Goal: Task Accomplishment & Management: Manage account settings

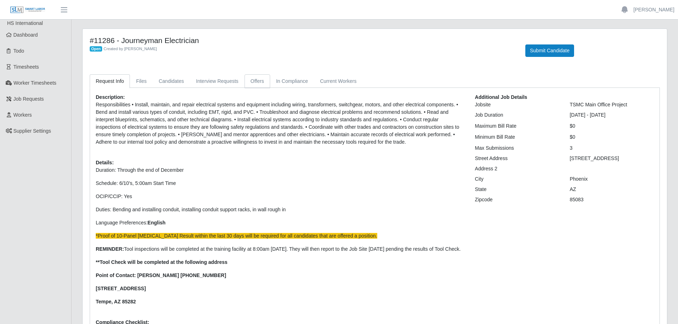
click at [260, 85] on link "Offers" at bounding box center [258, 81] width 26 height 14
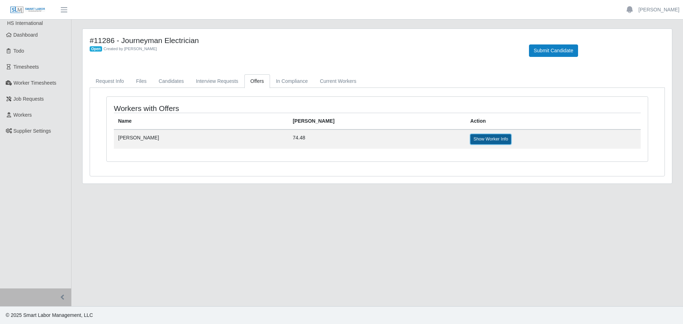
click at [471, 142] on link "Show Worker Info" at bounding box center [491, 139] width 41 height 10
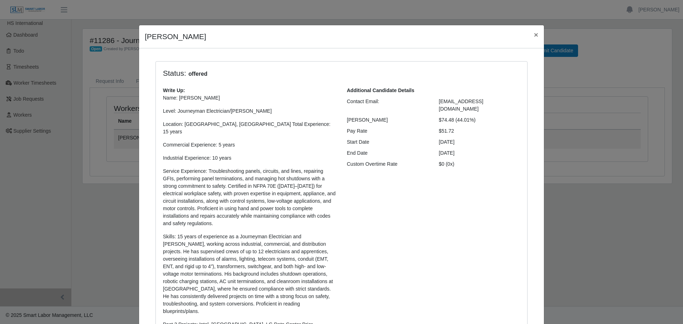
scroll to position [162, 0]
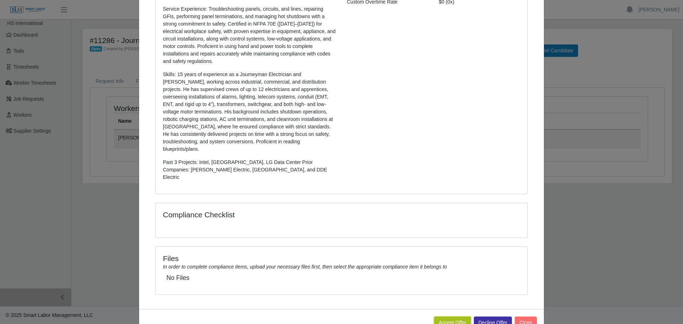
click at [443, 317] on button "Accept Offer" at bounding box center [452, 323] width 37 height 12
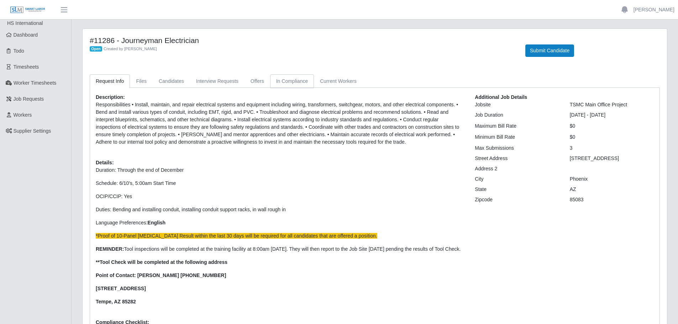
click at [295, 81] on link "In Compliance" at bounding box center [292, 81] width 44 height 14
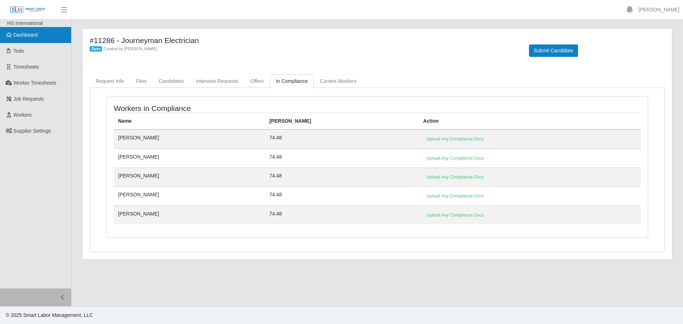
click at [25, 41] on link "Dashboard" at bounding box center [35, 35] width 71 height 16
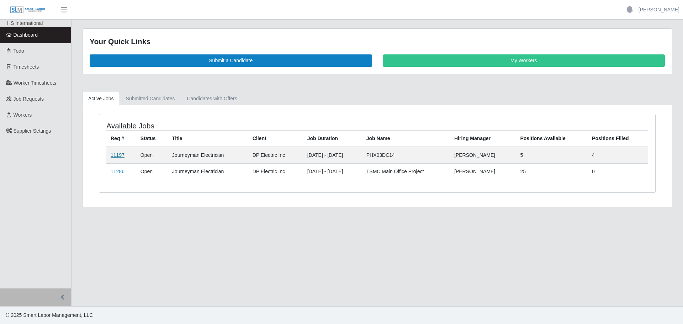
click at [113, 156] on link "11197" at bounding box center [118, 155] width 14 height 6
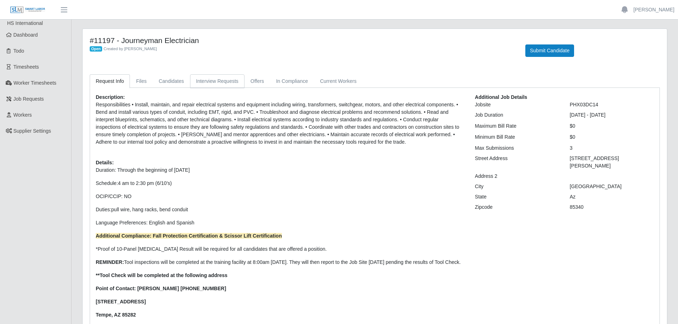
click at [221, 84] on link "Interview Requests" at bounding box center [217, 81] width 54 height 14
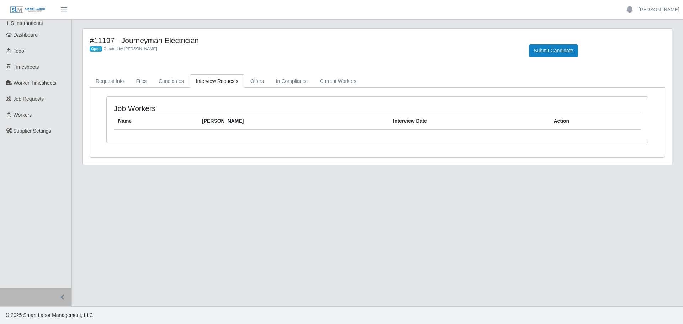
click at [259, 71] on div "#11197 - Journeyman Electrician Open Created by [PERSON_NAME] Submit Candidate …" at bounding box center [378, 97] width 590 height 136
click at [256, 78] on link "Offers" at bounding box center [258, 81] width 26 height 14
click at [282, 81] on link "In Compliance" at bounding box center [292, 81] width 44 height 14
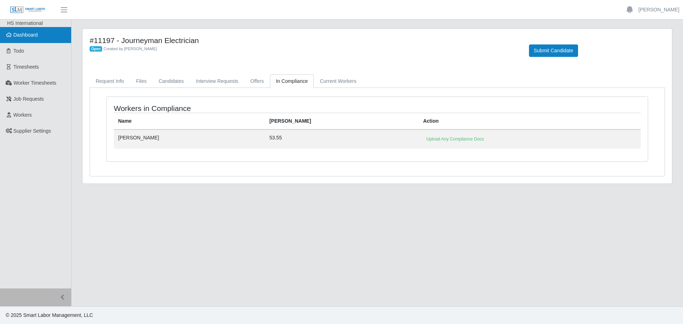
click at [30, 33] on span "Dashboard" at bounding box center [26, 35] width 25 height 6
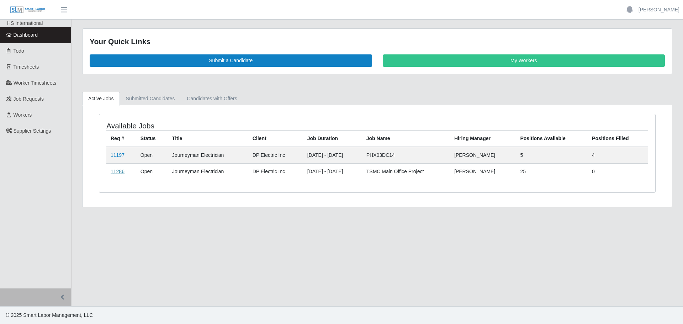
click at [123, 171] on link "11286" at bounding box center [118, 172] width 14 height 6
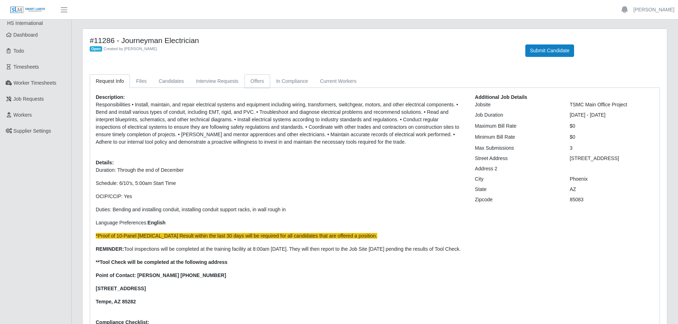
click at [256, 77] on link "Offers" at bounding box center [258, 81] width 26 height 14
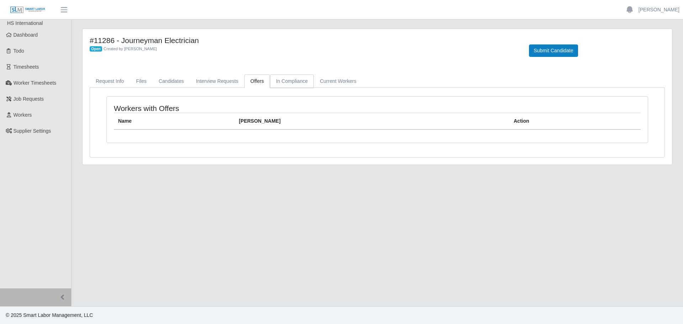
click at [286, 82] on link "In Compliance" at bounding box center [292, 81] width 44 height 14
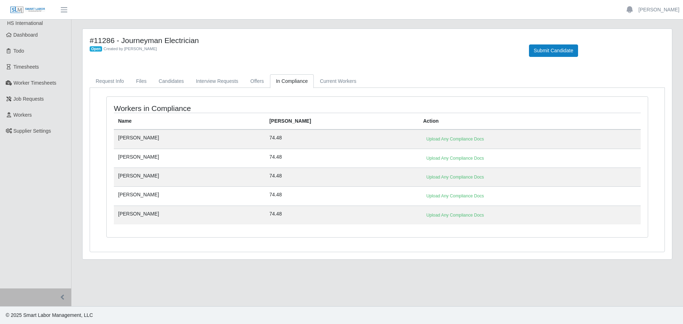
drag, startPoint x: 161, startPoint y: 194, endPoint x: 116, endPoint y: 153, distance: 60.5
click at [116, 153] on tbody "[PERSON_NAME] 74.48 Upload Any Compliance Docs [PERSON_NAME] 74.48 Upload Any C…" at bounding box center [377, 177] width 527 height 95
click at [174, 164] on td "[PERSON_NAME]" at bounding box center [189, 158] width 151 height 19
click at [431, 140] on link "Upload Any Compliance Docs" at bounding box center [455, 139] width 64 height 10
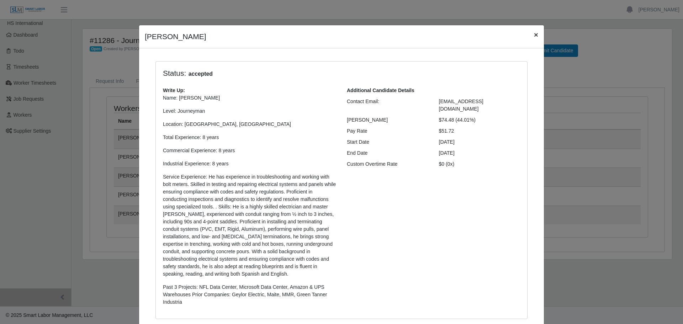
click at [534, 34] on span "×" at bounding box center [536, 35] width 4 height 8
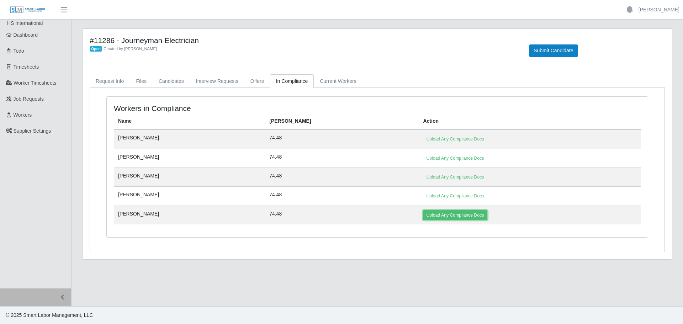
click at [423, 216] on link "Upload Any Compliance Docs" at bounding box center [455, 215] width 64 height 10
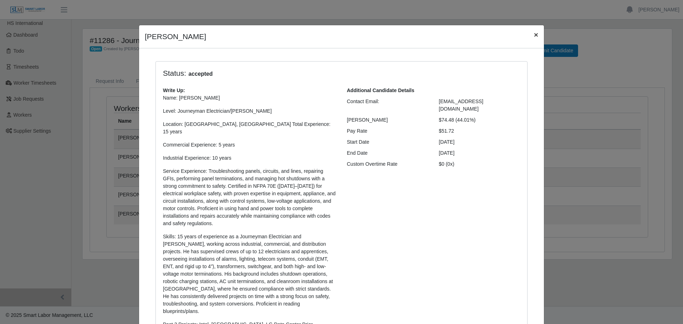
drag, startPoint x: 534, startPoint y: 36, endPoint x: 531, endPoint y: 40, distance: 5.1
click at [534, 36] on span "×" at bounding box center [536, 35] width 4 height 8
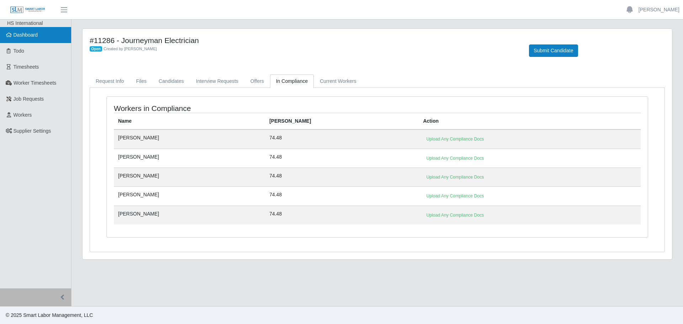
click at [28, 39] on link "Dashboard" at bounding box center [35, 35] width 71 height 16
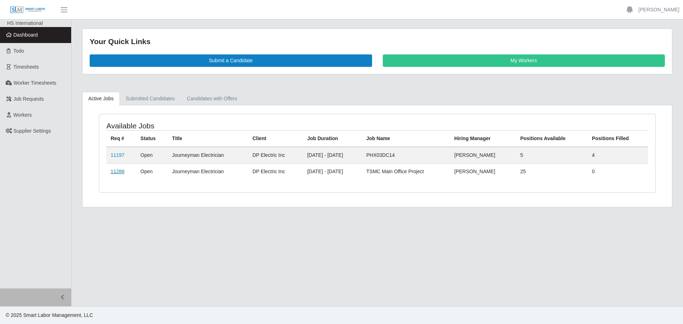
click at [122, 173] on link "11286" at bounding box center [118, 172] width 14 height 6
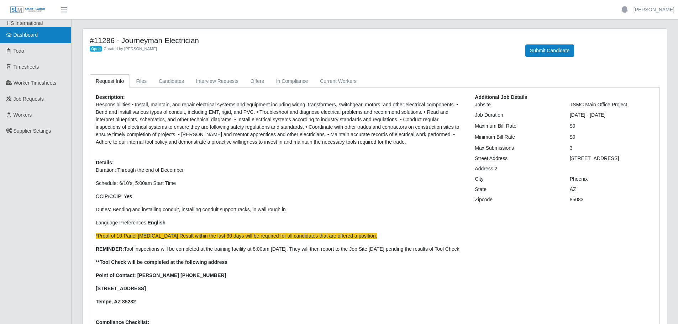
click at [21, 38] on link "Dashboard" at bounding box center [35, 35] width 71 height 16
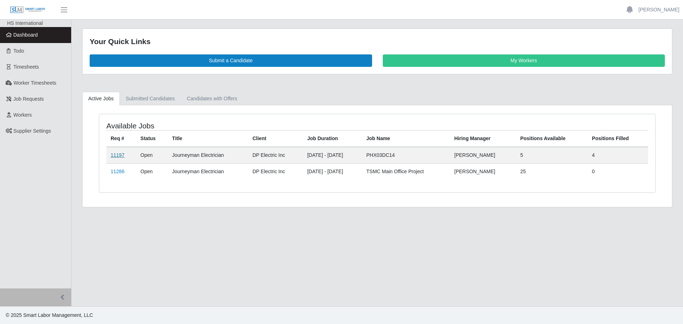
click at [117, 154] on link "11197" at bounding box center [118, 155] width 14 height 6
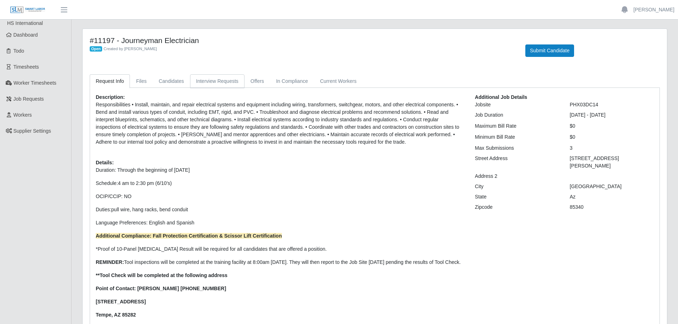
click at [206, 78] on link "Interview Requests" at bounding box center [217, 81] width 54 height 14
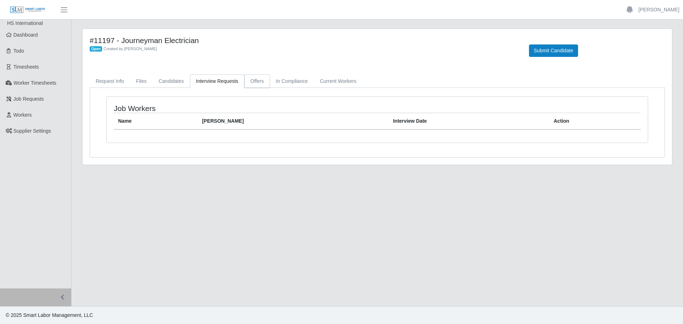
click at [257, 82] on link "Offers" at bounding box center [258, 81] width 26 height 14
click at [288, 83] on link "In Compliance" at bounding box center [292, 81] width 44 height 14
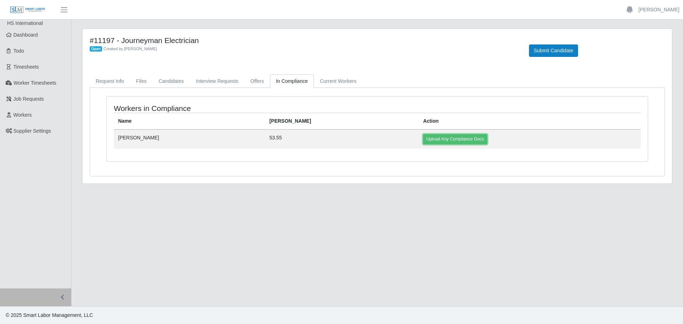
click at [423, 138] on link "Upload Any Compliance Docs" at bounding box center [455, 139] width 64 height 10
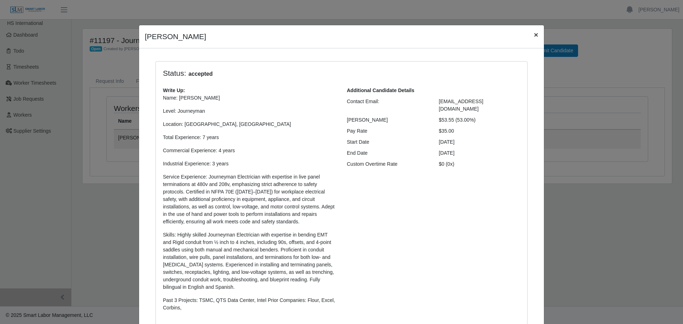
click at [534, 37] on span "×" at bounding box center [536, 35] width 4 height 8
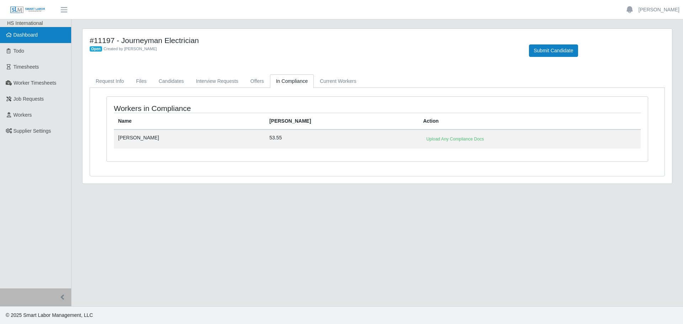
click at [14, 35] on span "Dashboard" at bounding box center [26, 35] width 25 height 6
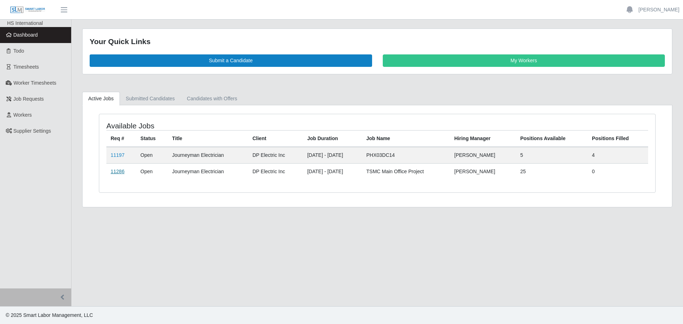
click at [116, 173] on link "11286" at bounding box center [118, 172] width 14 height 6
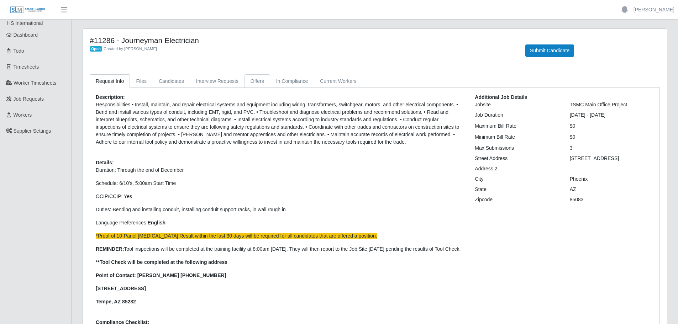
click at [245, 77] on link "Offers" at bounding box center [258, 81] width 26 height 14
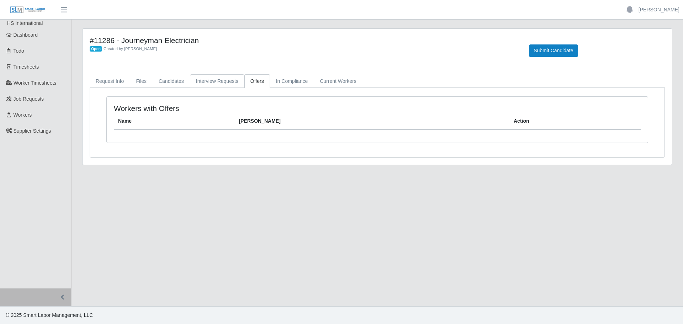
click at [221, 82] on link "Interview Requests" at bounding box center [217, 81] width 54 height 14
click at [249, 82] on link "Offers" at bounding box center [258, 81] width 26 height 14
click at [276, 81] on link "In Compliance" at bounding box center [292, 81] width 44 height 14
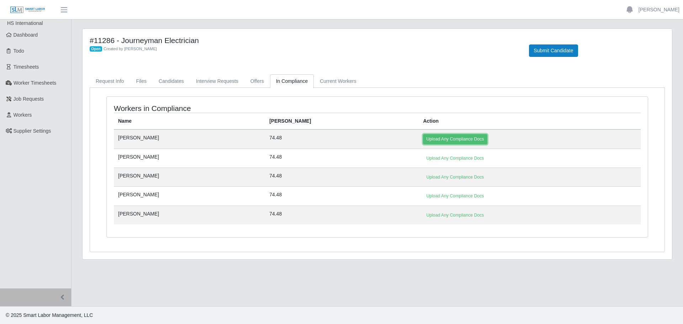
click at [425, 138] on link "Upload Any Compliance Docs" at bounding box center [455, 139] width 64 height 10
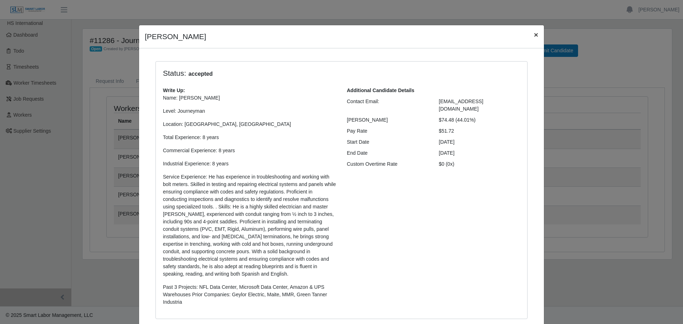
click at [534, 35] on span "×" at bounding box center [536, 35] width 4 height 8
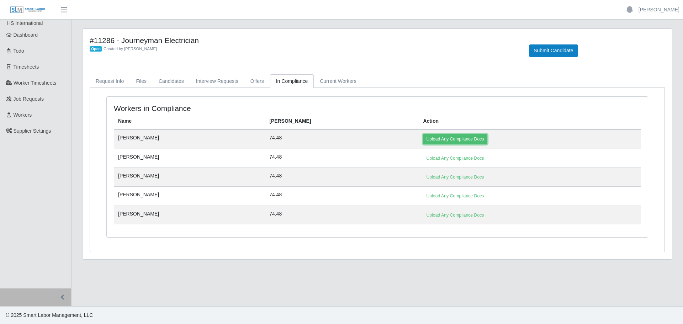
click at [423, 142] on link "Upload Any Compliance Docs" at bounding box center [455, 139] width 64 height 10
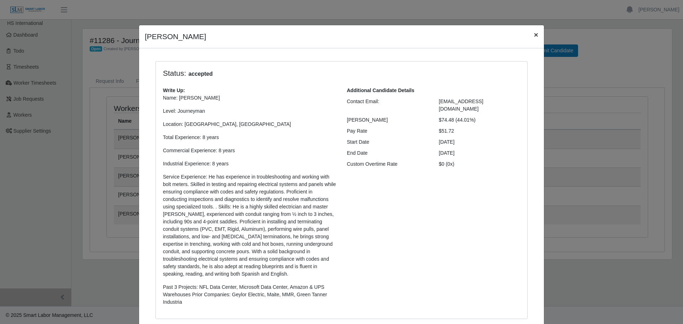
click at [534, 34] on span "×" at bounding box center [536, 35] width 4 height 8
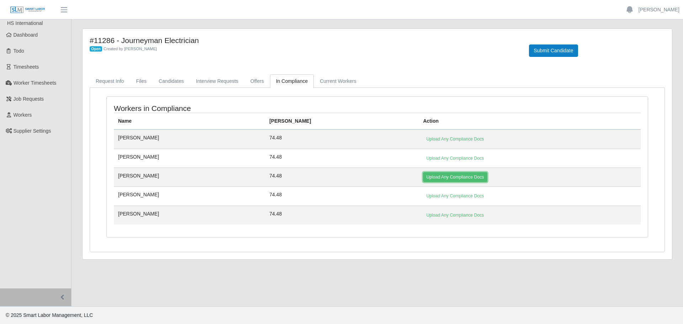
click at [423, 178] on link "Upload Any Compliance Docs" at bounding box center [455, 177] width 64 height 10
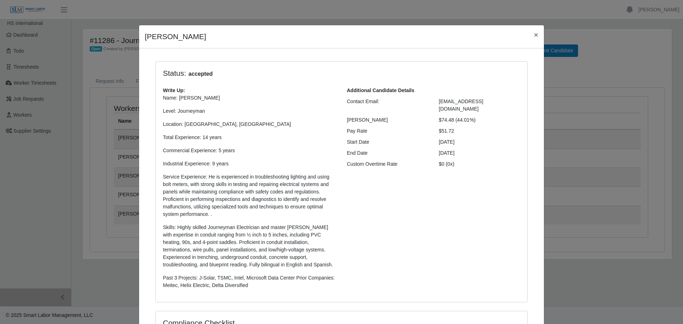
select select "**********"
click at [534, 36] on span "×" at bounding box center [536, 35] width 4 height 8
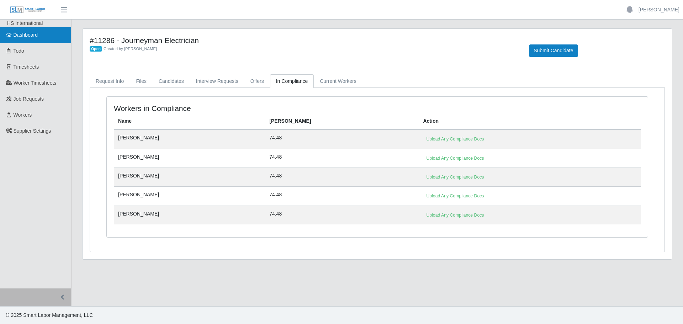
click at [22, 36] on span "Dashboard" at bounding box center [26, 35] width 25 height 6
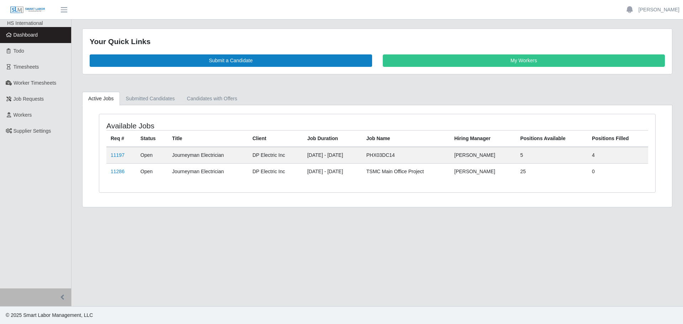
click at [29, 38] on span "Dashboard" at bounding box center [26, 35] width 25 height 6
click at [116, 157] on link "11197" at bounding box center [118, 155] width 14 height 6
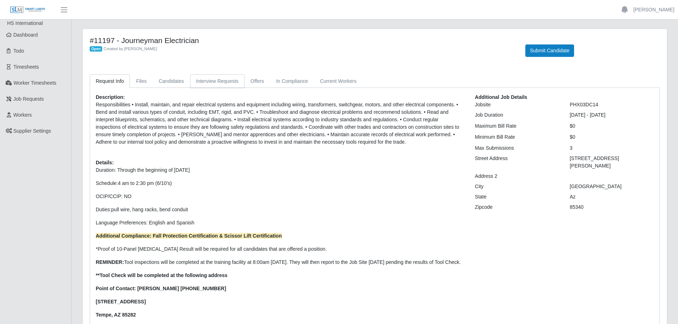
click at [212, 79] on link "Interview Requests" at bounding box center [217, 81] width 54 height 14
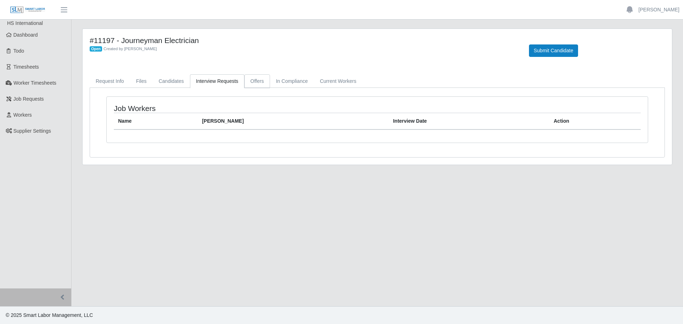
click at [245, 82] on link "Offers" at bounding box center [258, 81] width 26 height 14
click at [281, 84] on link "In Compliance" at bounding box center [292, 81] width 44 height 14
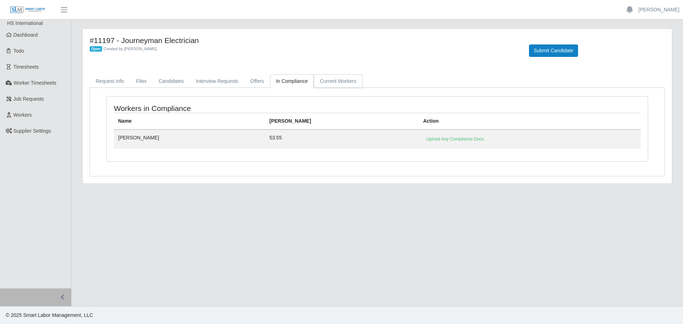
click at [320, 79] on link "Current Workers" at bounding box center [338, 81] width 48 height 14
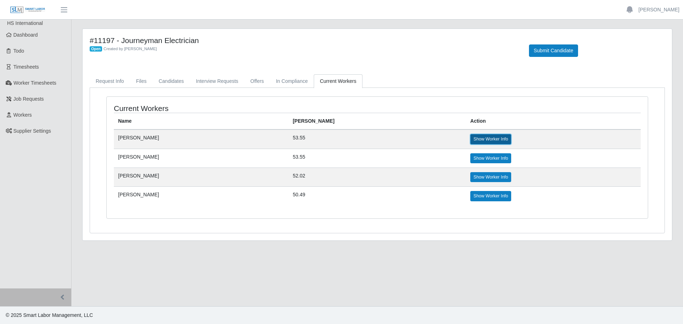
click at [471, 141] on link "Show Worker Info" at bounding box center [491, 139] width 41 height 10
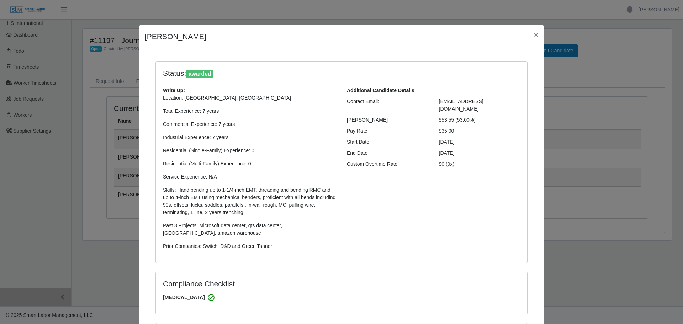
select select "**********"
click at [534, 34] on span "×" at bounding box center [536, 35] width 4 height 8
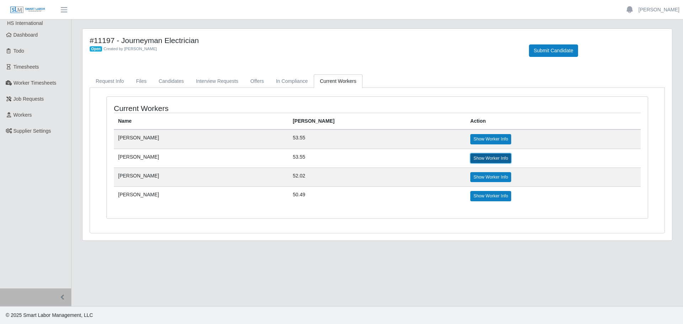
click at [472, 159] on link "Show Worker Info" at bounding box center [491, 158] width 41 height 10
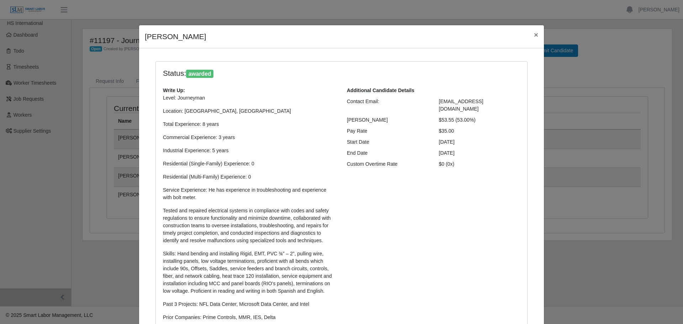
select select "**********"
click at [534, 34] on span "×" at bounding box center [536, 35] width 4 height 8
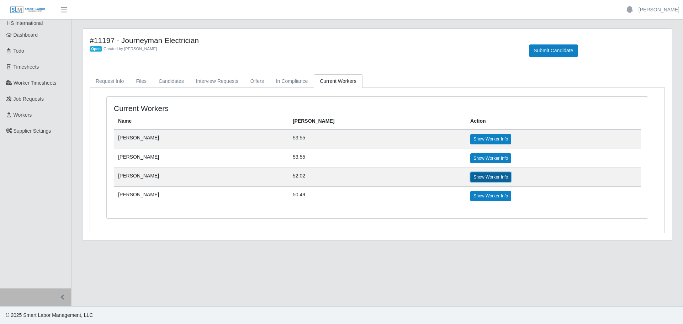
click at [471, 173] on link "Show Worker Info" at bounding box center [491, 177] width 41 height 10
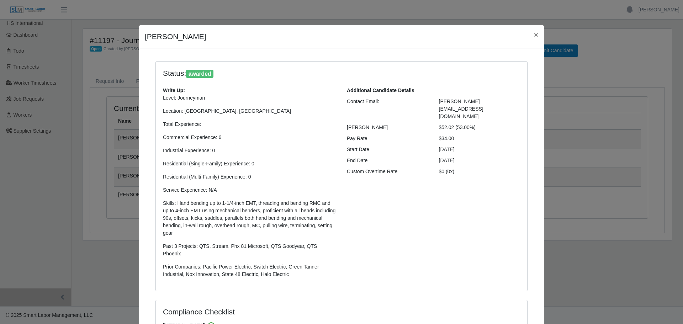
select select "**********"
click at [534, 37] on span "×" at bounding box center [536, 35] width 4 height 8
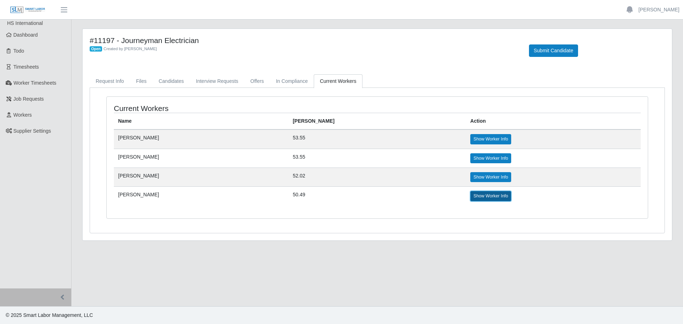
click at [471, 192] on link "Show Worker Info" at bounding box center [491, 196] width 41 height 10
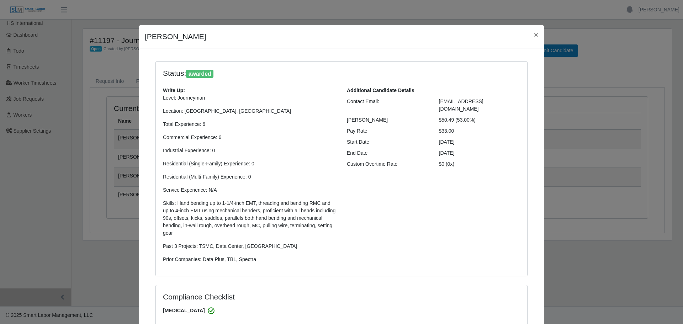
select select "**********"
click at [535, 36] on span "×" at bounding box center [536, 35] width 4 height 8
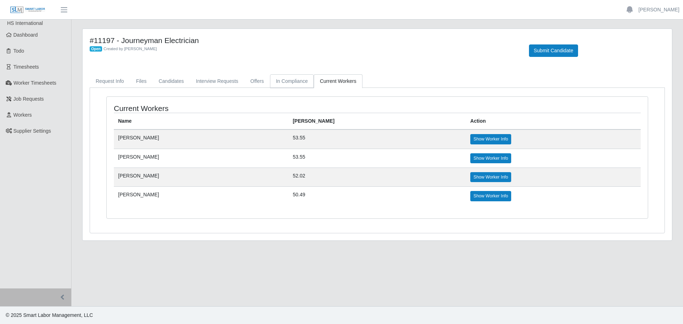
click at [271, 80] on link "In Compliance" at bounding box center [292, 81] width 44 height 14
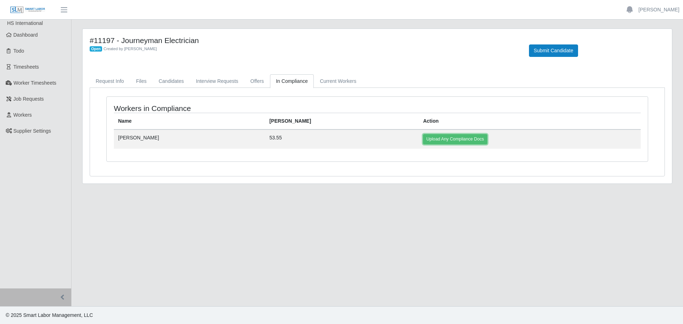
click at [423, 136] on link "Upload Any Compliance Docs" at bounding box center [455, 139] width 64 height 10
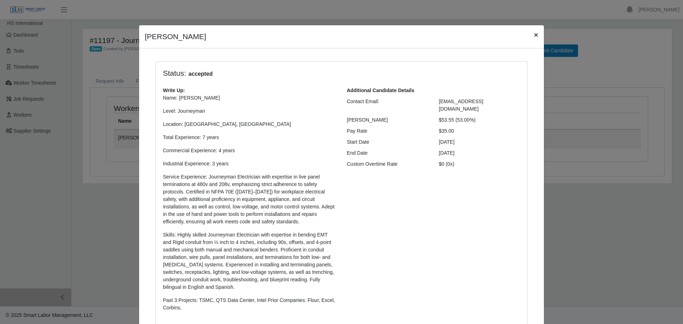
click at [534, 35] on span "×" at bounding box center [536, 35] width 4 height 8
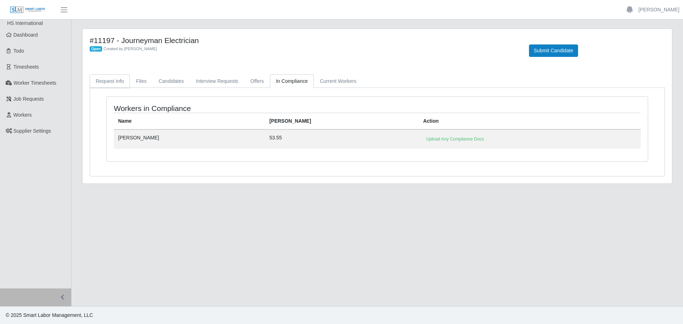
click at [108, 81] on link "Request Info" at bounding box center [110, 81] width 40 height 14
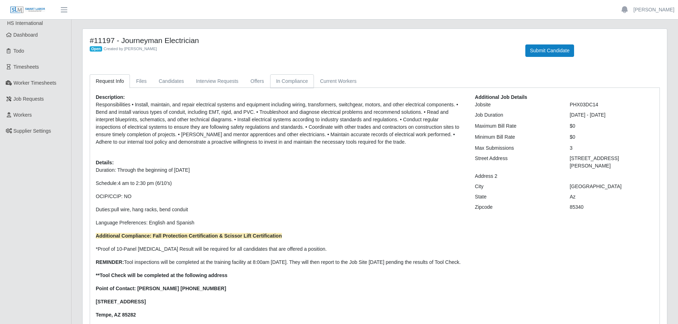
click at [278, 80] on link "In Compliance" at bounding box center [292, 81] width 44 height 14
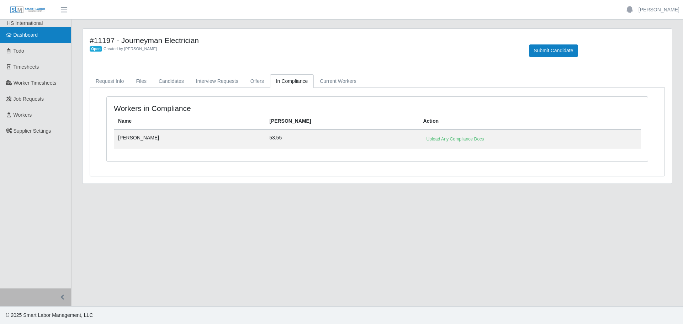
click at [34, 33] on span "Dashboard" at bounding box center [26, 35] width 25 height 6
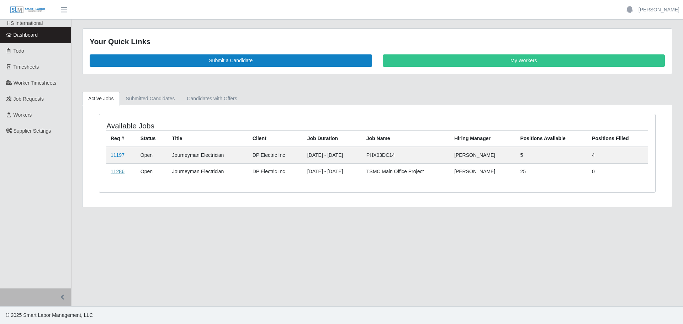
click at [124, 171] on link "11286" at bounding box center [118, 172] width 14 height 6
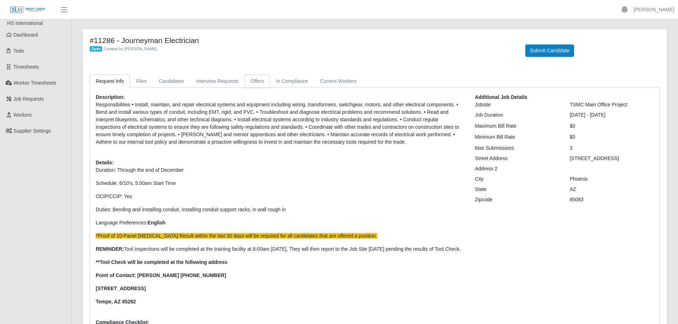
click at [261, 79] on link "Offers" at bounding box center [258, 81] width 26 height 14
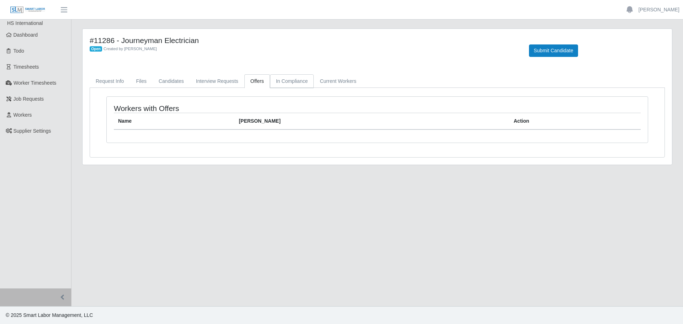
click at [287, 83] on link "In Compliance" at bounding box center [292, 81] width 44 height 14
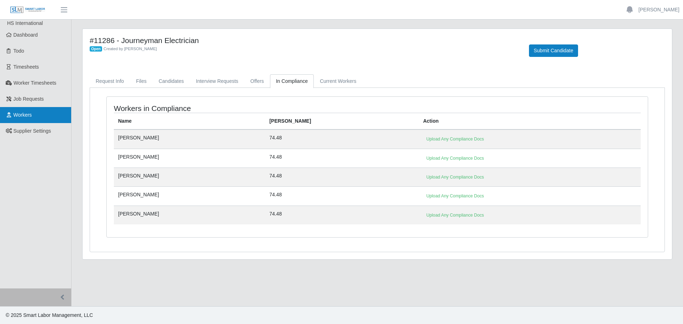
click at [21, 112] on span "Workers" at bounding box center [23, 115] width 19 height 6
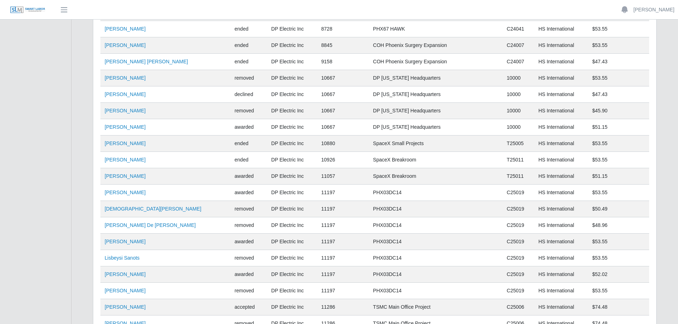
scroll to position [4763, 0]
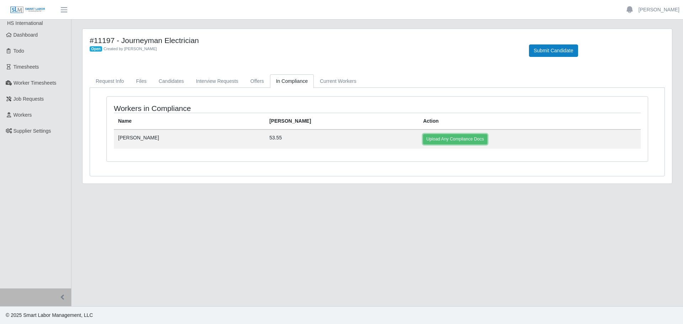
click at [423, 141] on link "Upload Any Compliance Docs" at bounding box center [455, 139] width 64 height 10
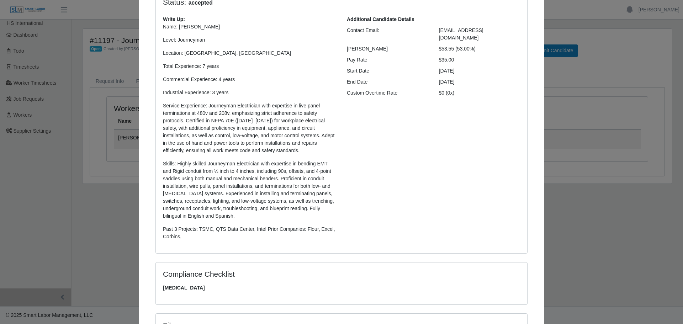
scroll to position [189, 0]
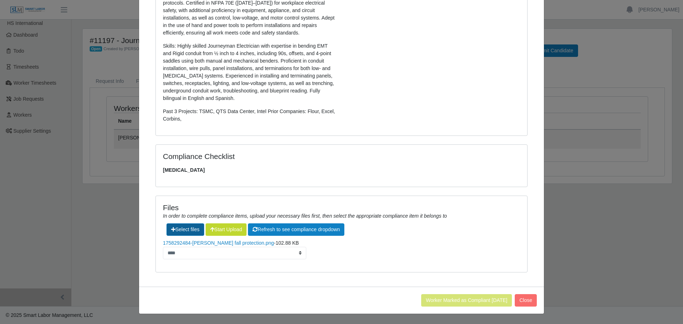
click at [189, 228] on label"] at bounding box center [185, 230] width 37 height 12
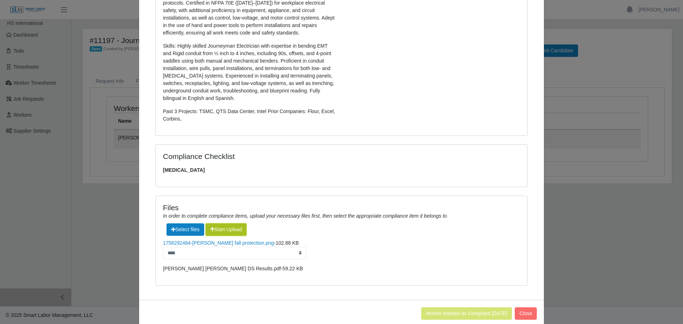
click at [227, 231] on button "Start Upload" at bounding box center [226, 230] width 41 height 12
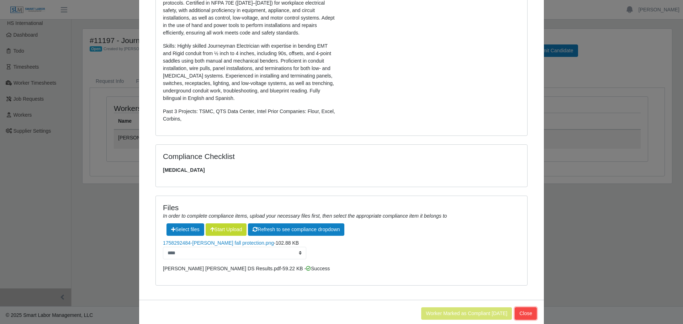
click at [528, 313] on button "Close" at bounding box center [526, 314] width 22 height 12
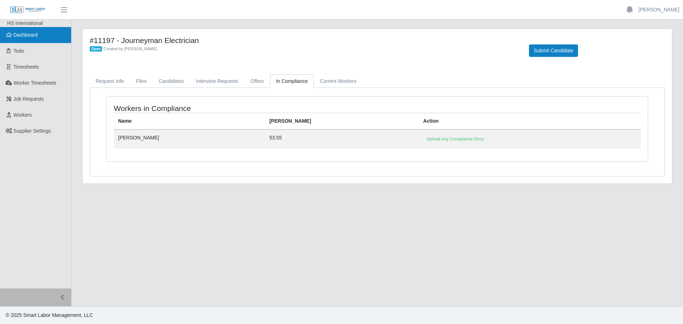
click at [31, 36] on span "Dashboard" at bounding box center [26, 35] width 25 height 6
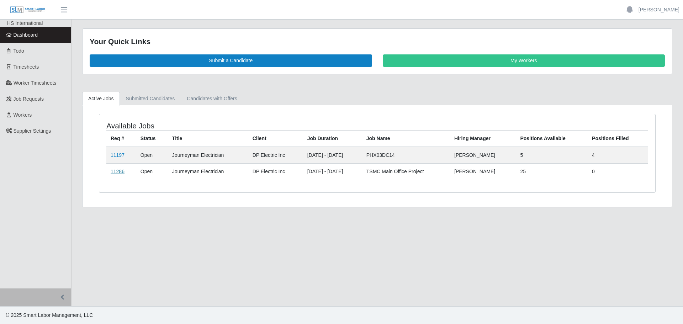
click at [120, 171] on link "11286" at bounding box center [118, 172] width 14 height 6
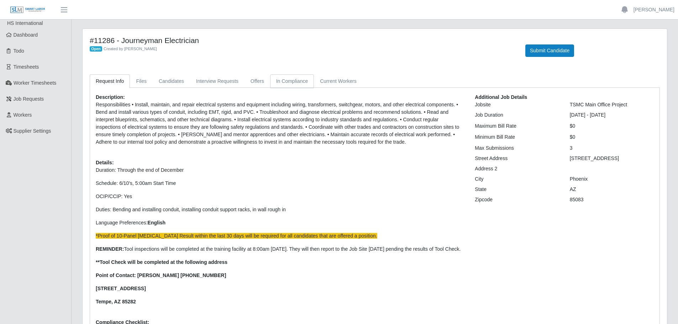
click at [283, 79] on link "In Compliance" at bounding box center [292, 81] width 44 height 14
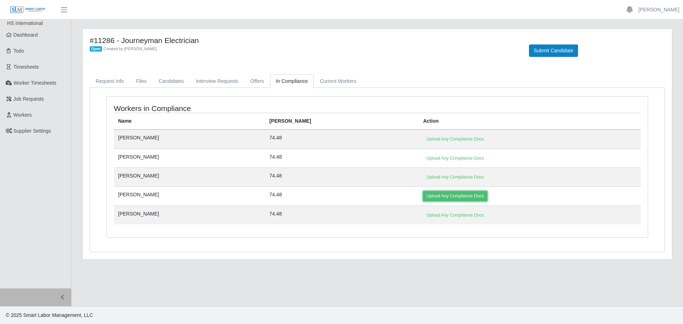
click at [423, 195] on link "Upload Any Compliance Docs" at bounding box center [455, 196] width 64 height 10
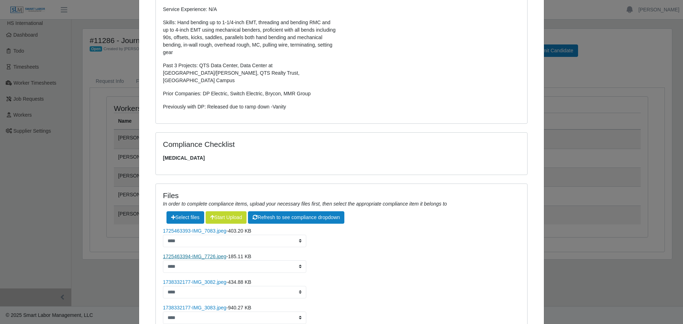
scroll to position [249, 0]
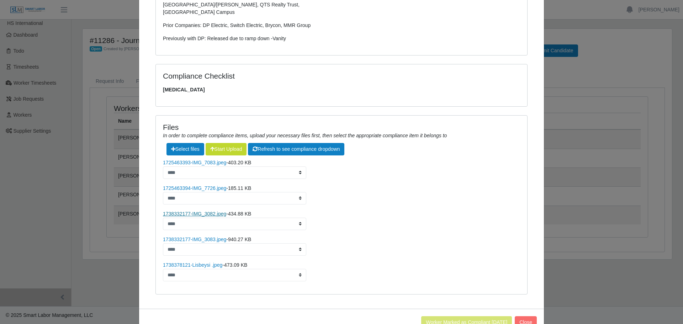
click at [202, 211] on link "1738332177-IMG_3082.jpeg" at bounding box center [194, 214] width 63 height 6
click at [207, 237] on link "1738332177-IMG_3083.jpeg" at bounding box center [194, 240] width 63 height 6
click at [195, 192] on select "**********" at bounding box center [234, 198] width 143 height 12
click at [195, 185] on link "1725463394-IMG_7726.jpeg" at bounding box center [194, 188] width 63 height 6
click at [209, 160] on link "1725463393-IMG_7083.jpeg" at bounding box center [194, 163] width 63 height 6
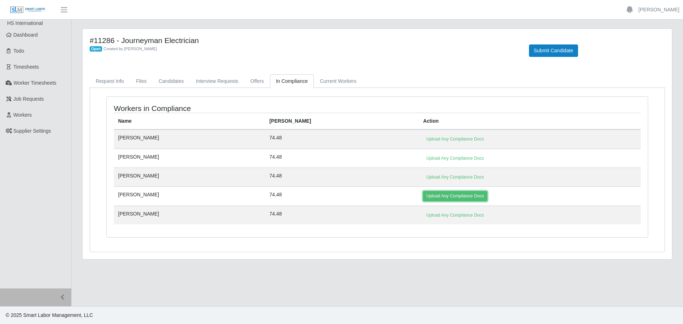
click at [423, 197] on link "Upload Any Compliance Docs" at bounding box center [455, 196] width 64 height 10
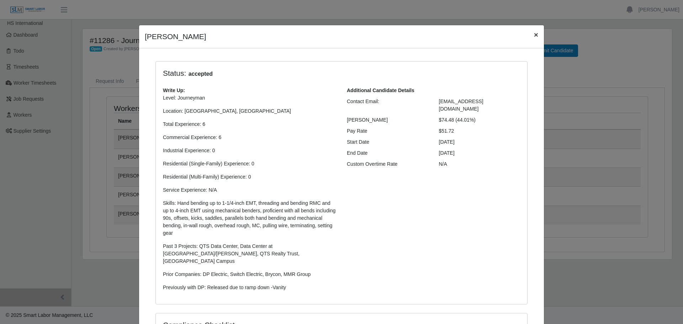
click at [534, 37] on span "×" at bounding box center [536, 35] width 4 height 8
